Goal: Task Accomplishment & Management: Use online tool/utility

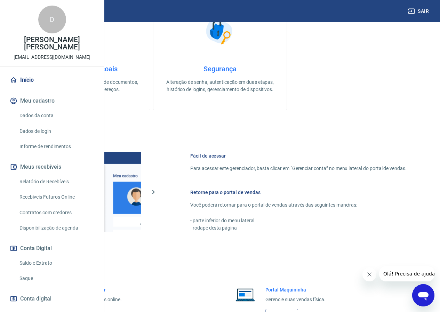
scroll to position [259, 0]
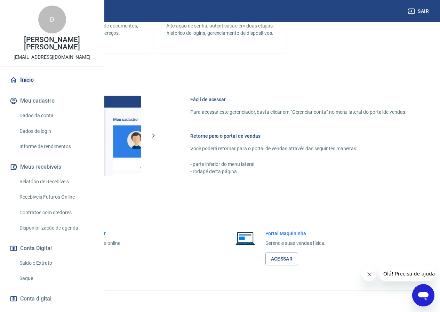
click at [93, 255] on link "Acessar" at bounding box center [76, 259] width 33 height 13
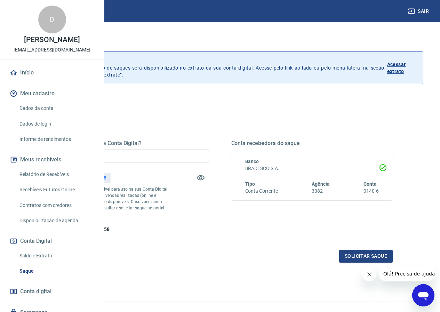
click at [185, 155] on input "R$ 0,00" at bounding box center [128, 156] width 162 height 13
type input "R$ 532,58"
click at [350, 263] on button "Solicitar saque" at bounding box center [366, 256] width 54 height 13
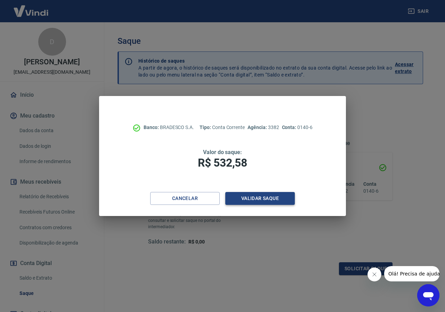
click at [257, 199] on button "Validar saque" at bounding box center [260, 198] width 70 height 13
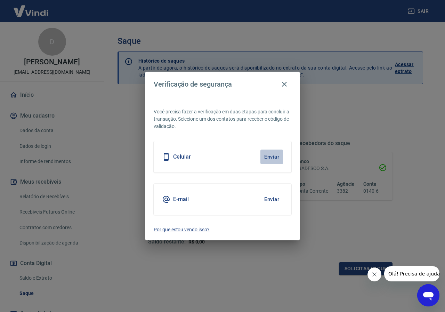
click at [271, 154] on button "Enviar" at bounding box center [272, 157] width 23 height 15
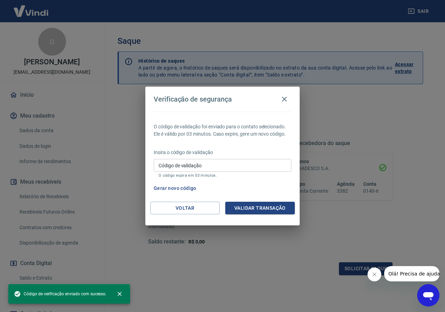
click at [230, 162] on input "Código de validação" at bounding box center [223, 165] width 138 height 13
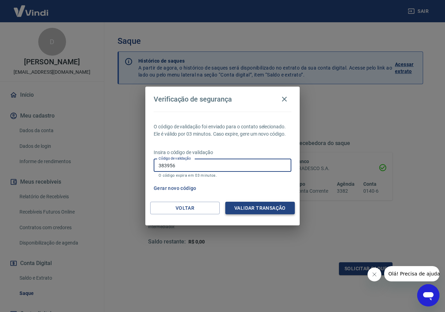
type input "383956"
click at [255, 203] on button "Validar transação" at bounding box center [260, 208] width 70 height 13
